Goal: Task Accomplishment & Management: Manage account settings

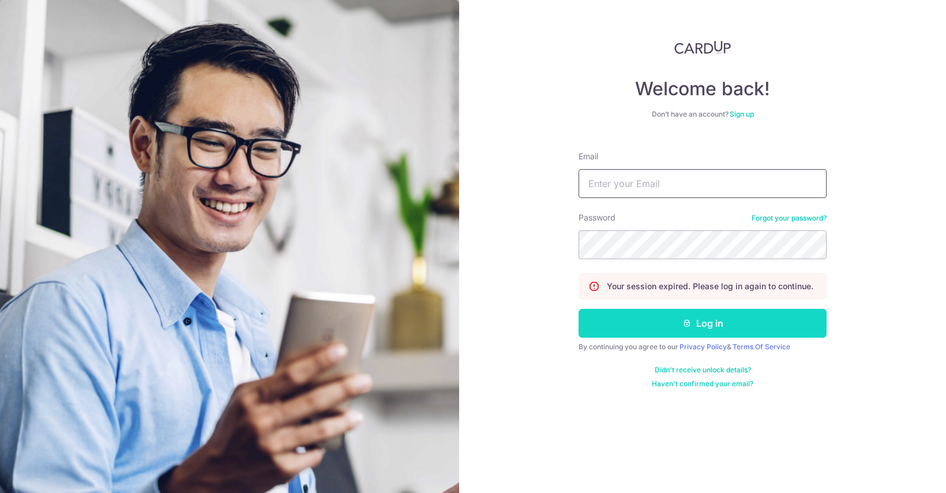
type input "[EMAIL_ADDRESS][DOMAIN_NAME]"
click at [639, 329] on button "Log in" at bounding box center [703, 323] width 248 height 29
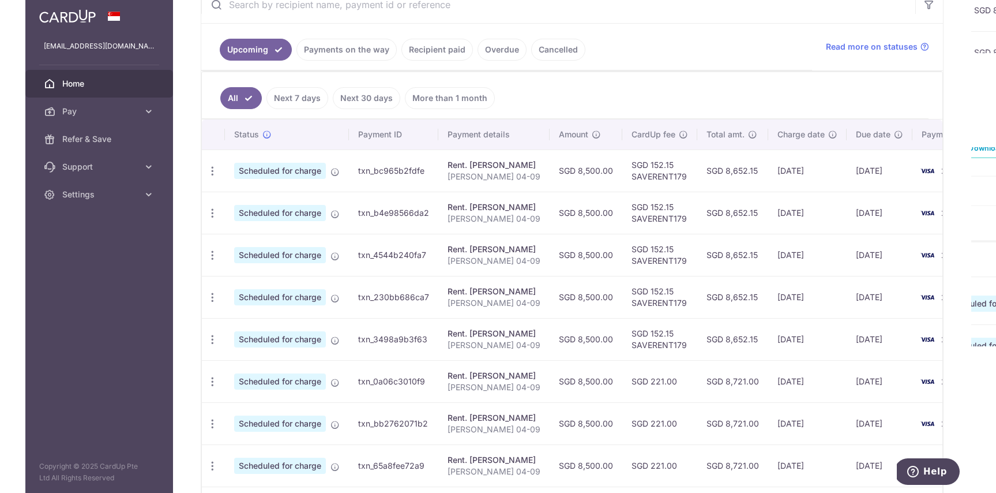
scroll to position [220, 0]
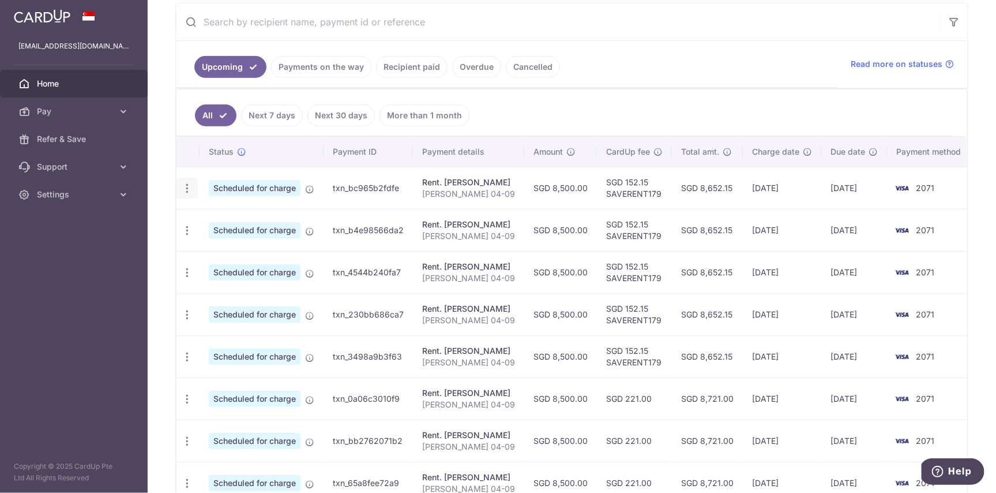
click at [188, 182] on icon "button" at bounding box center [187, 188] width 12 height 12
click at [205, 248] on link "Cancel payment" at bounding box center [237, 248] width 120 height 29
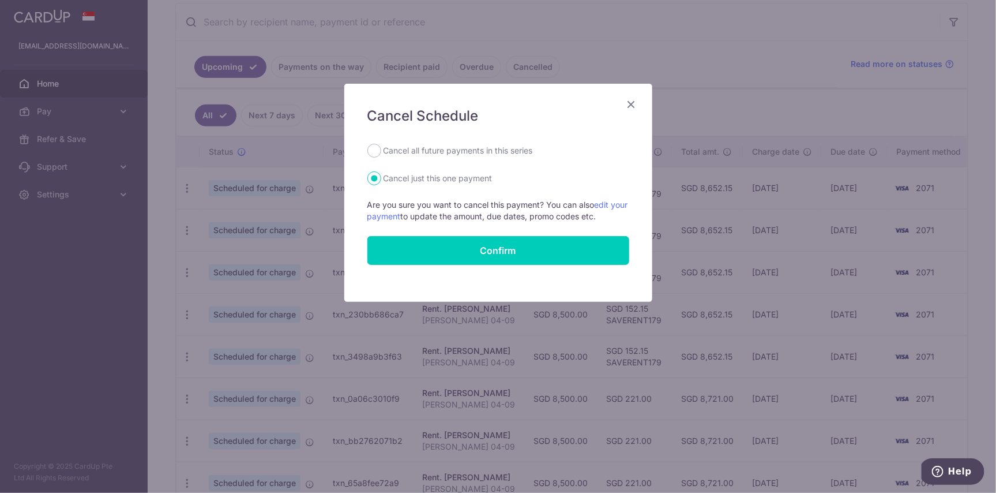
click at [414, 156] on label "Cancel all future payments in this series" at bounding box center [458, 151] width 149 height 14
click at [381, 156] on input "Cancel all future payments in this series" at bounding box center [374, 151] width 14 height 14
radio input "true"
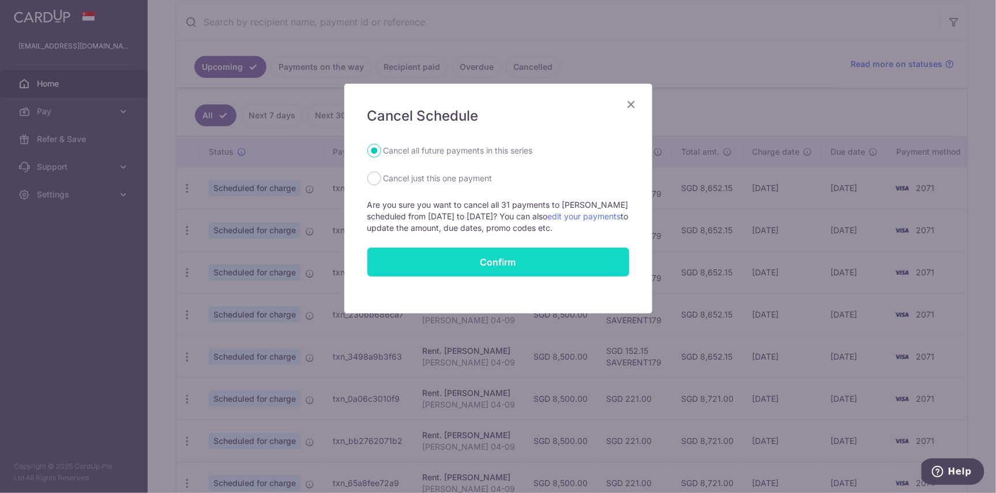
click at [444, 261] on button "Confirm" at bounding box center [498, 261] width 262 height 29
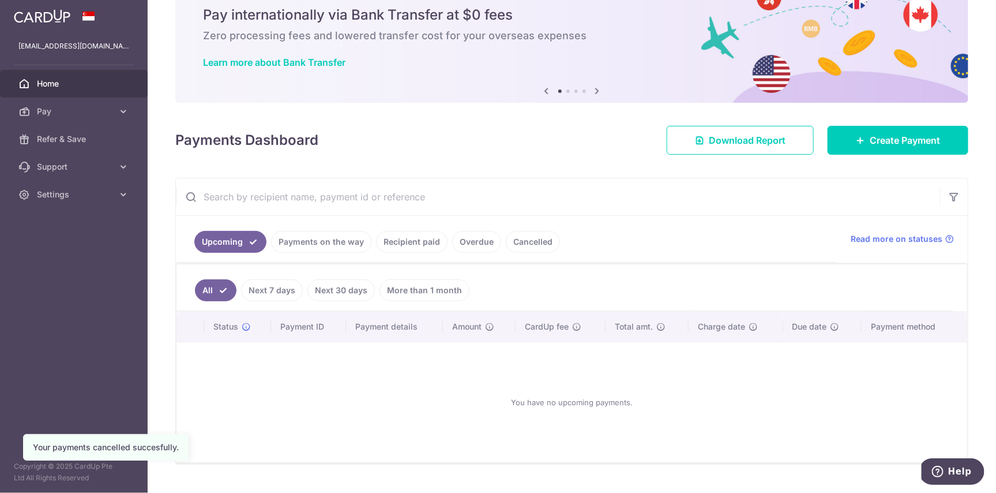
scroll to position [67, 0]
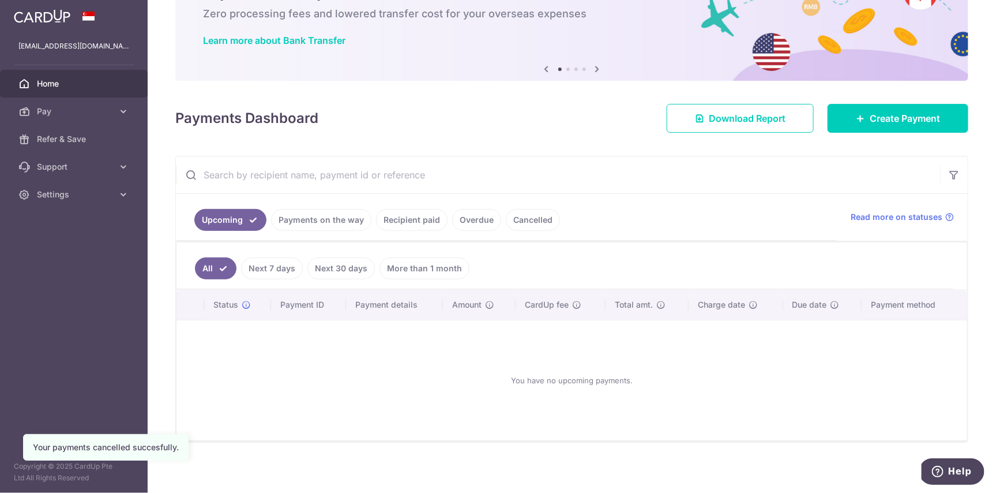
click at [520, 213] on link "Cancelled" at bounding box center [533, 220] width 54 height 22
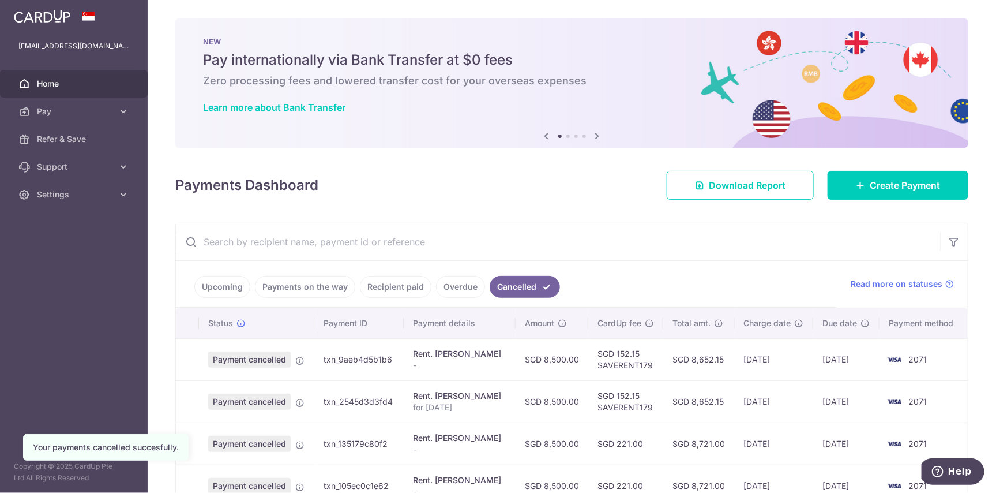
click at [262, 359] on span "Payment cancelled" at bounding box center [249, 359] width 82 height 16
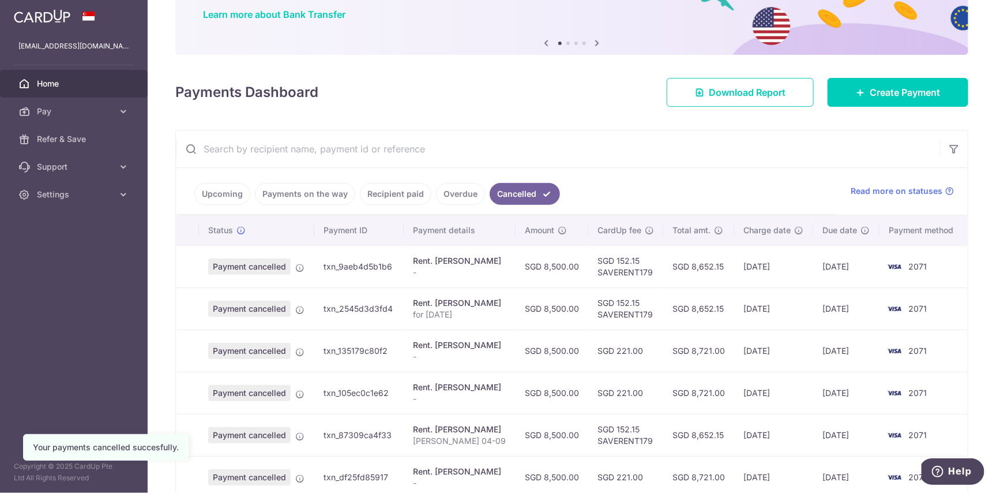
scroll to position [105, 0]
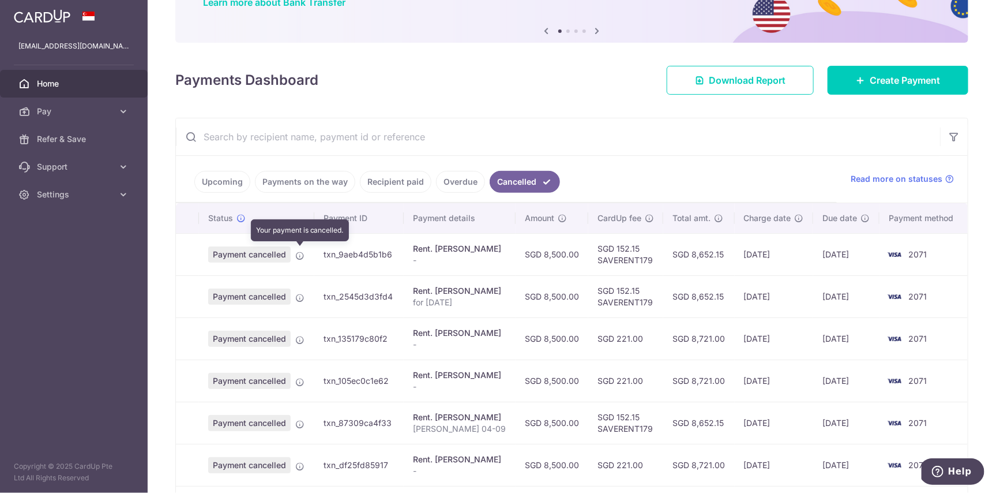
click at [302, 256] on icon at bounding box center [299, 255] width 9 height 9
click at [259, 254] on span "Payment cancelled" at bounding box center [249, 254] width 82 height 16
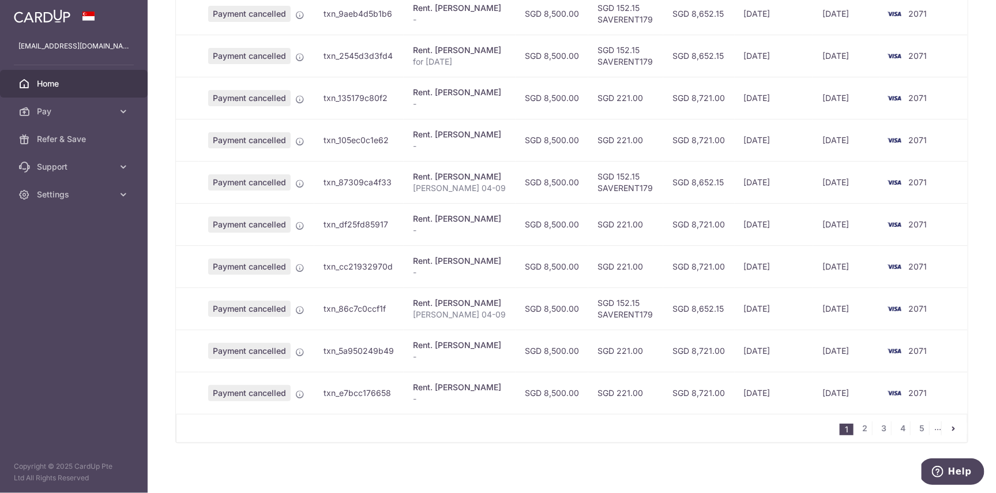
scroll to position [0, 0]
